Goal: Find specific page/section

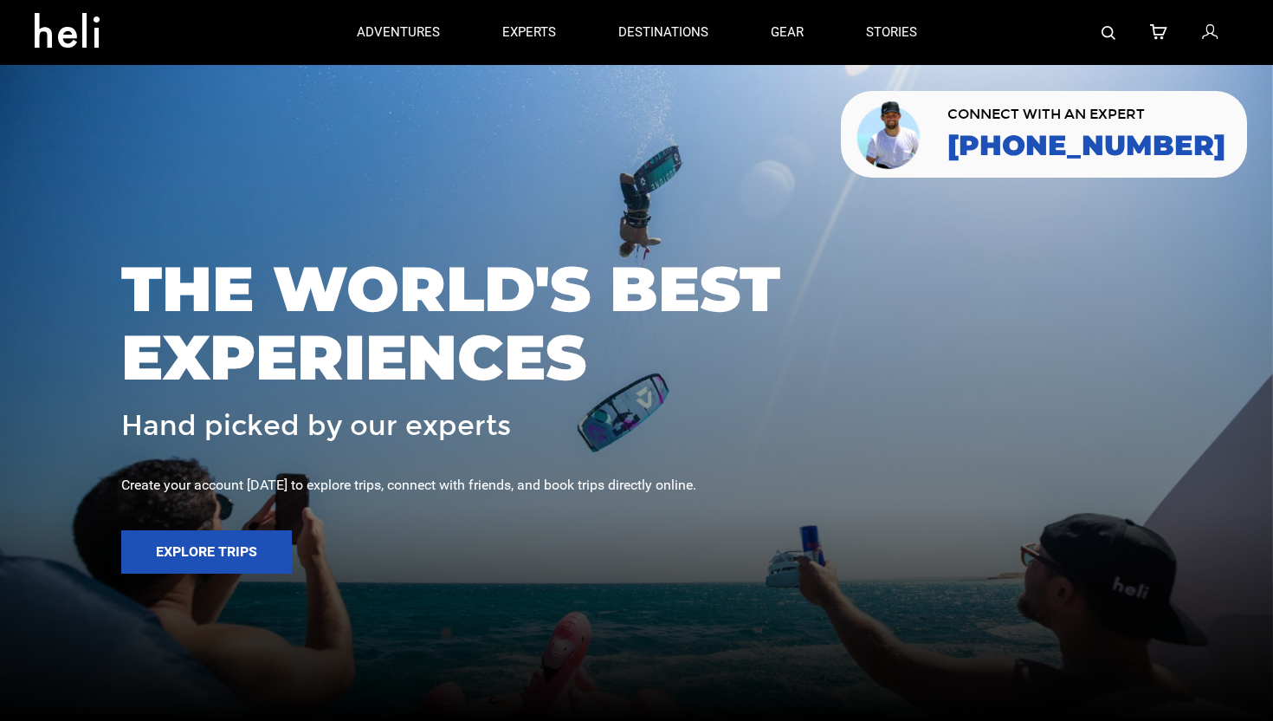
click at [1104, 29] on img at bounding box center [1109, 33] width 14 height 14
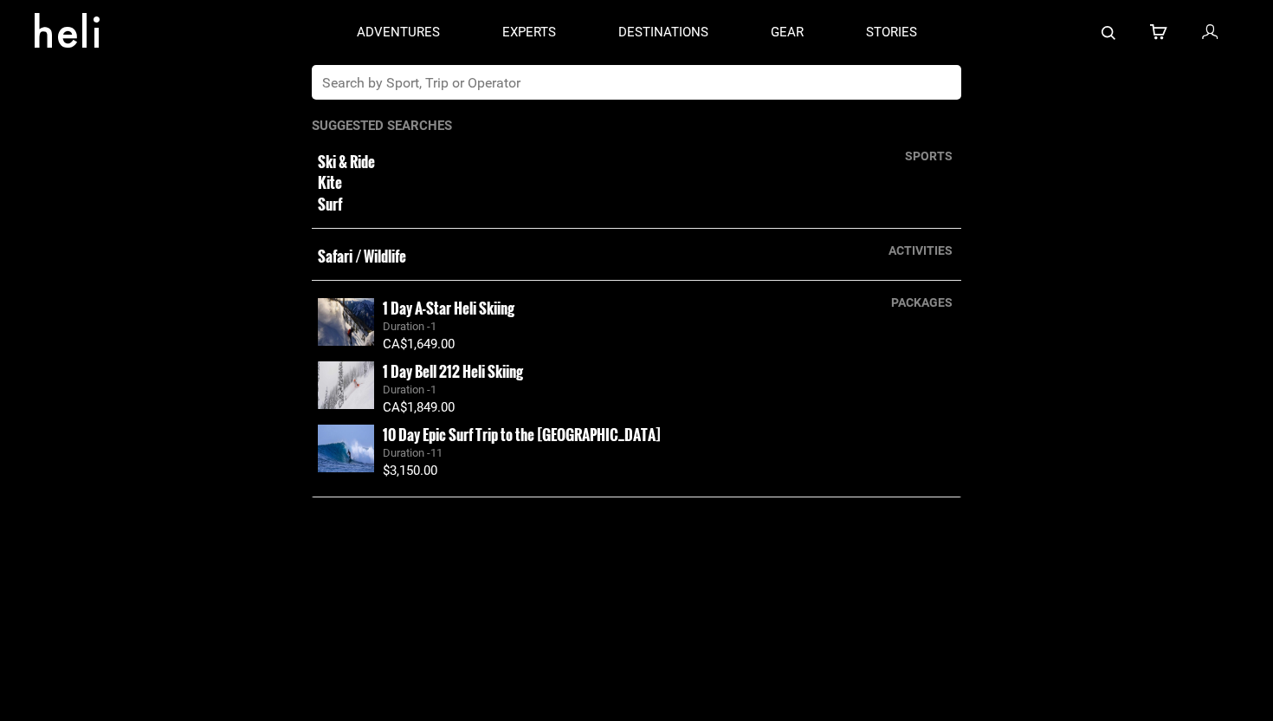
click at [550, 89] on input "text" at bounding box center [619, 82] width 614 height 35
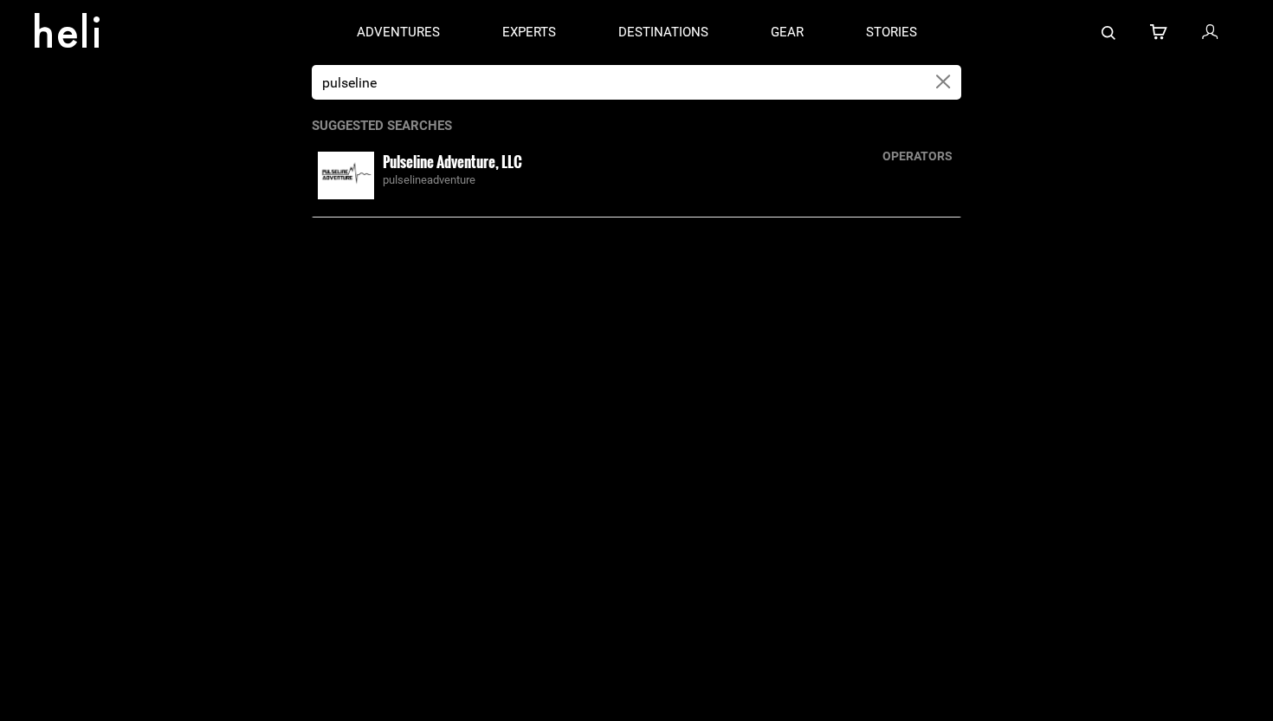
type input "pulseline"
click at [351, 194] on img at bounding box center [346, 176] width 56 height 48
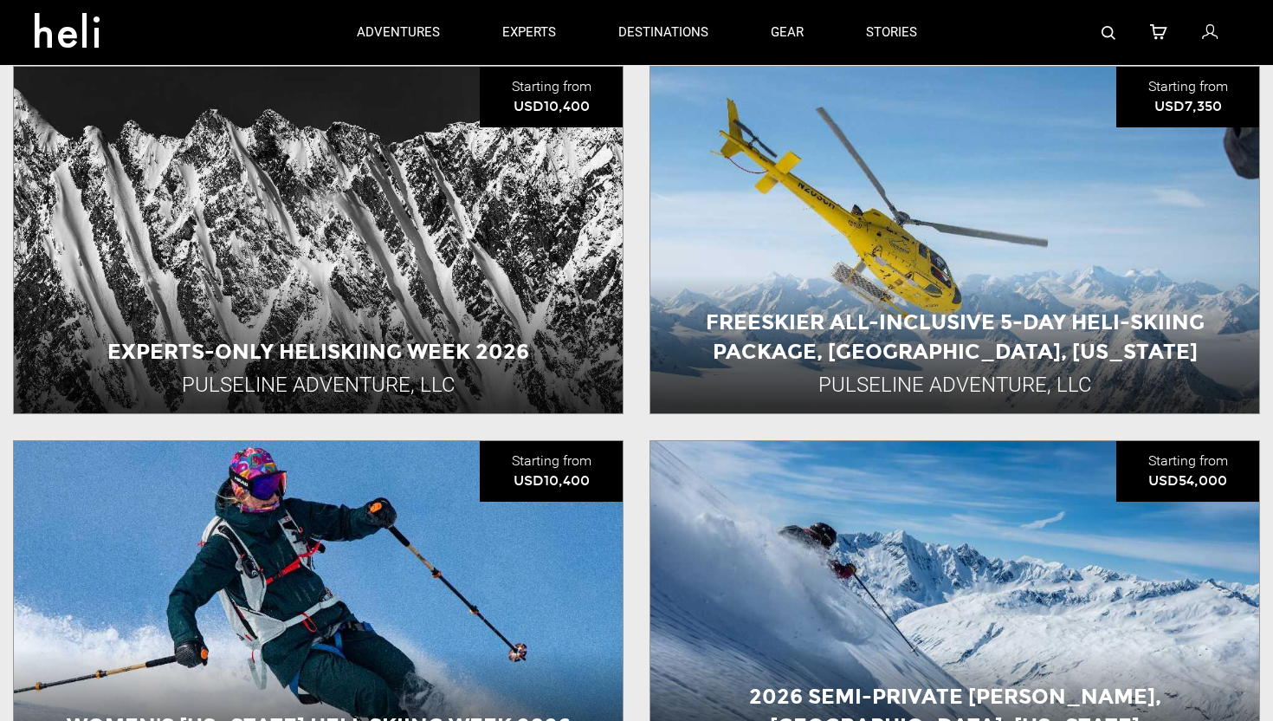
scroll to position [1321, 0]
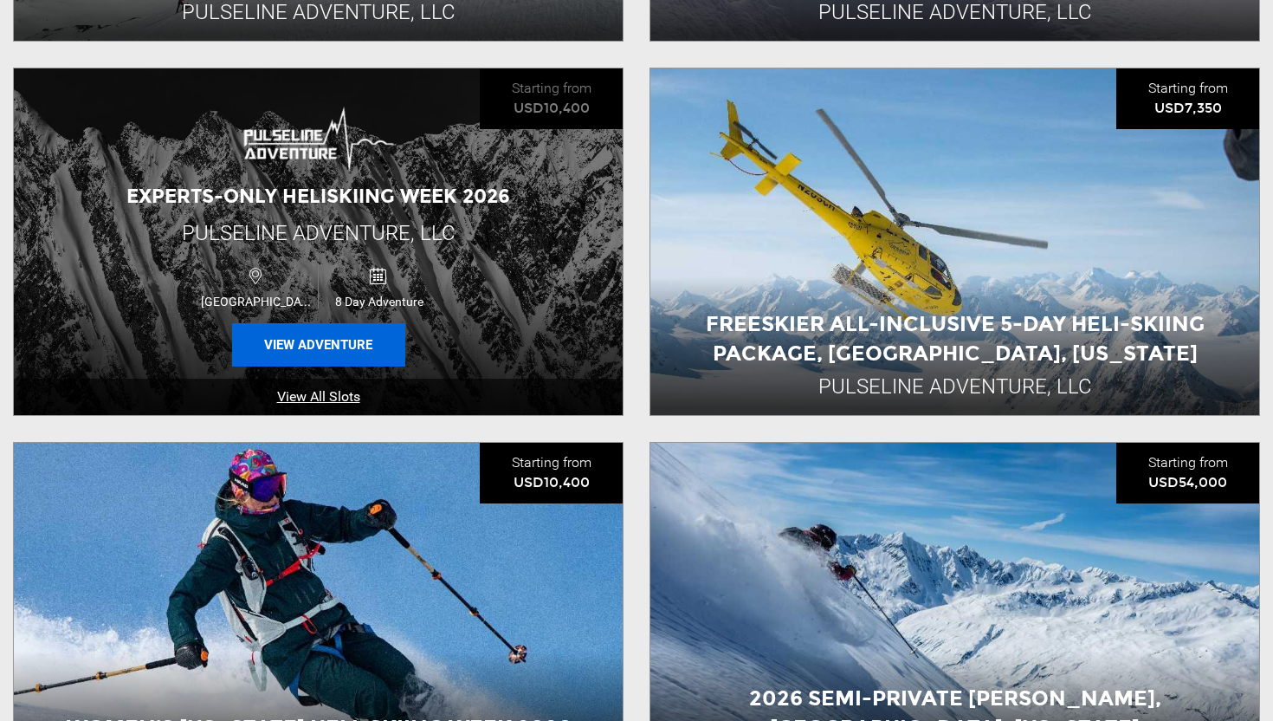
click at [328, 338] on button "View Adventure" at bounding box center [318, 344] width 173 height 43
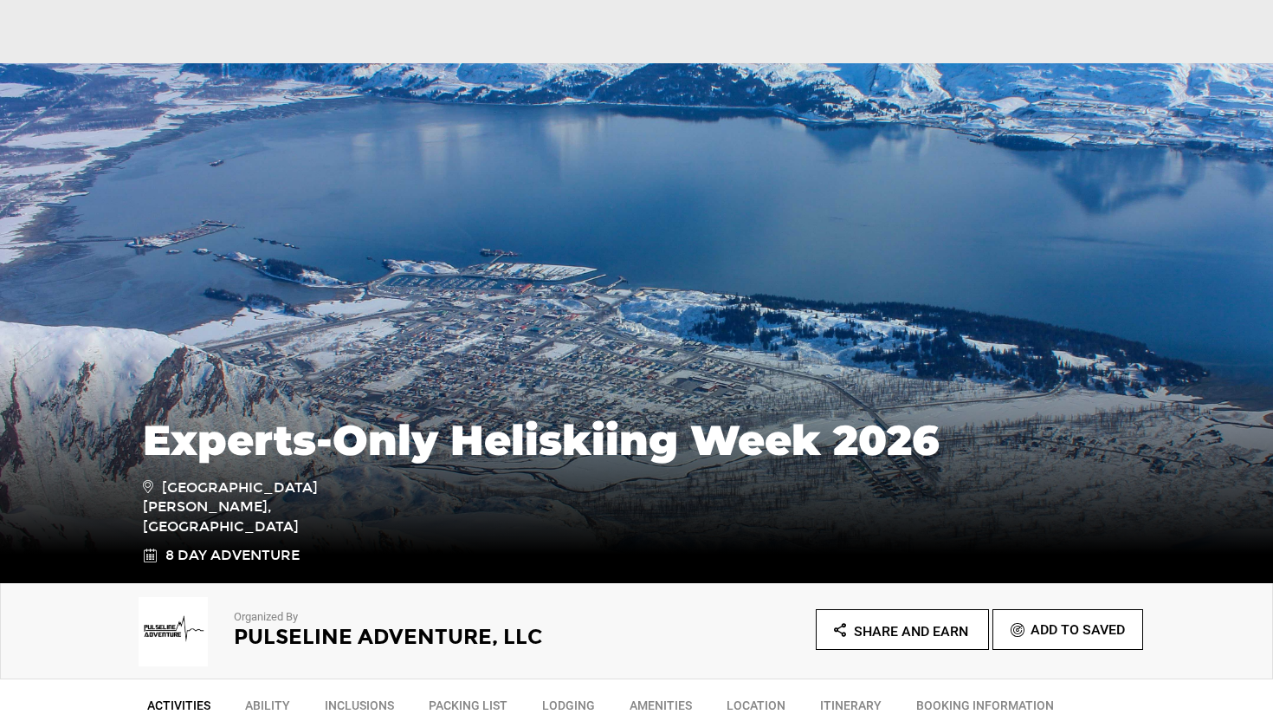
scroll to position [1008, 0]
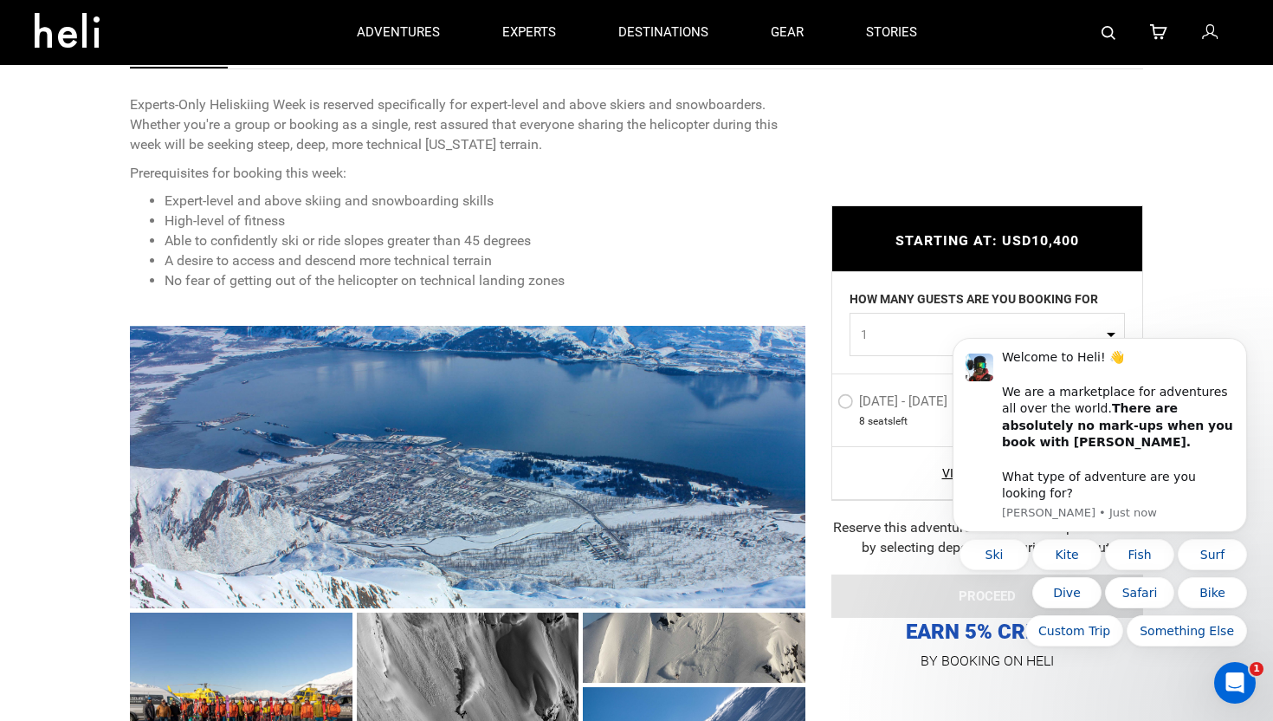
scroll to position [627, 0]
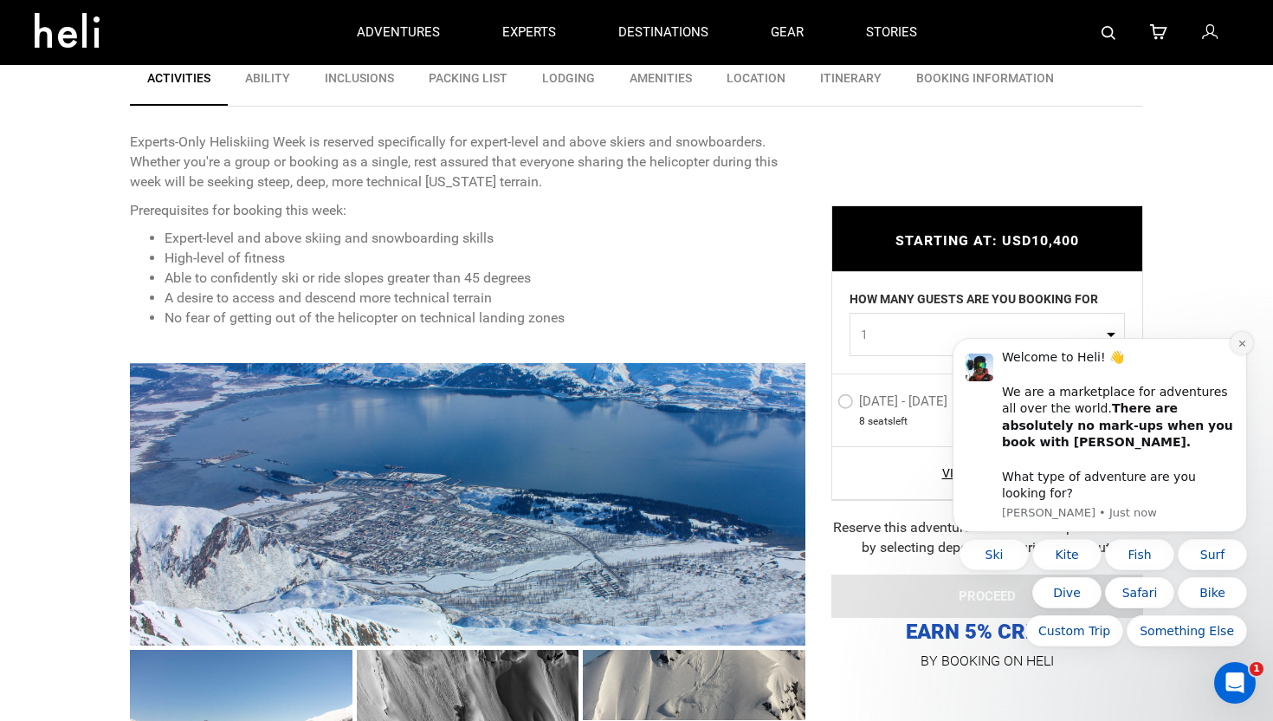
click at [1246, 354] on button "Dismiss notification" at bounding box center [1242, 343] width 23 height 23
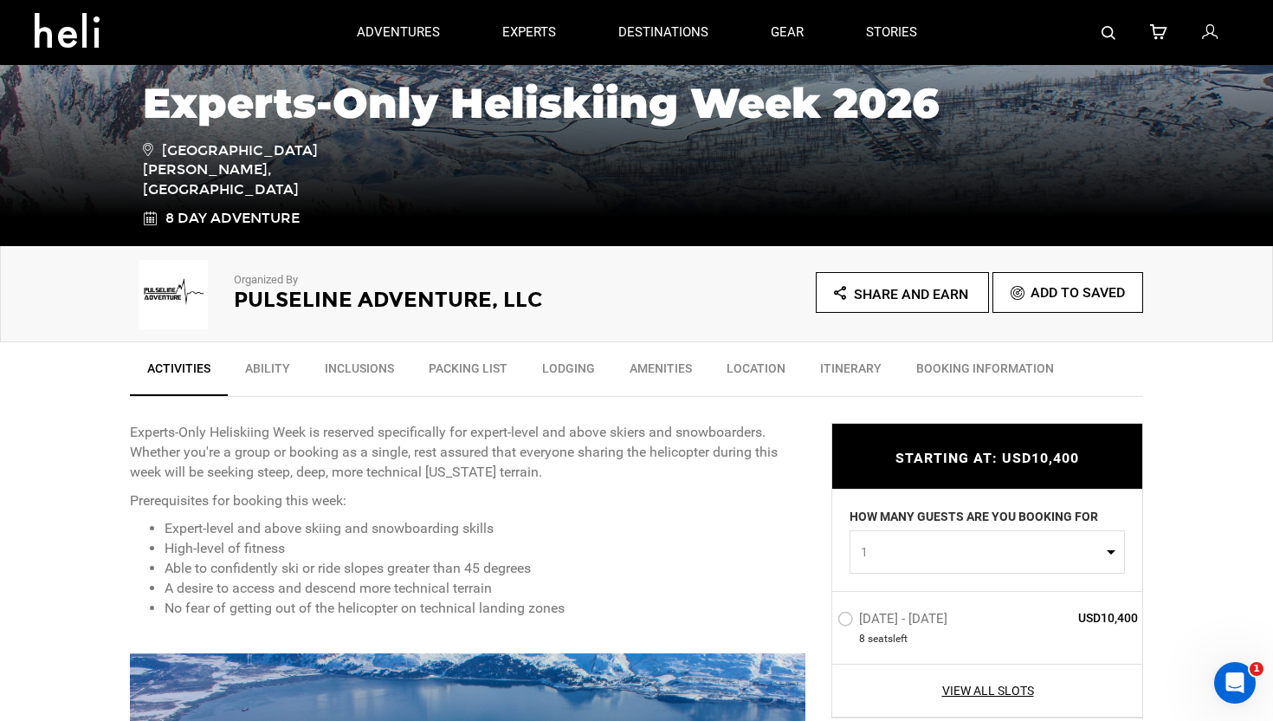
scroll to position [0, 0]
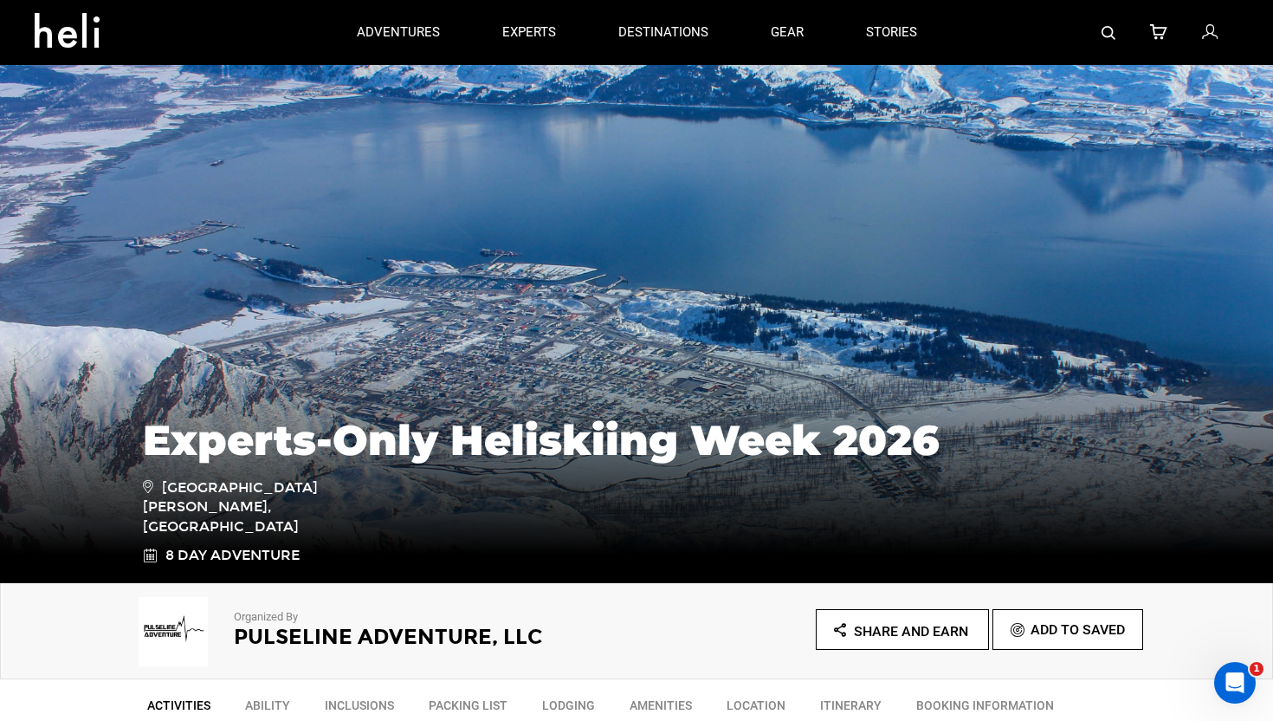
click at [81, 36] on icon at bounding box center [74, 25] width 78 height 28
